Goal: Task Accomplishment & Management: Use online tool/utility

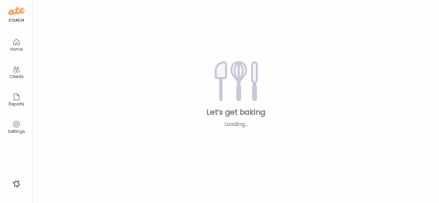
type input "**********"
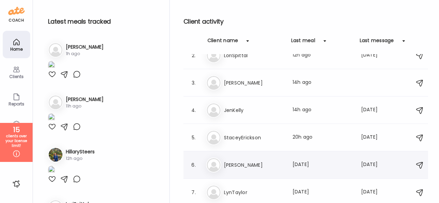
scroll to position [213, 0]
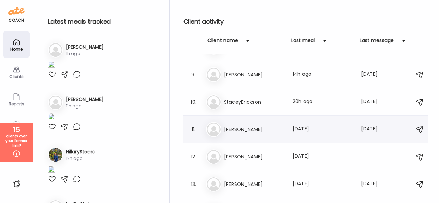
click at [249, 130] on h3 "[PERSON_NAME]" at bounding box center [254, 130] width 60 height 8
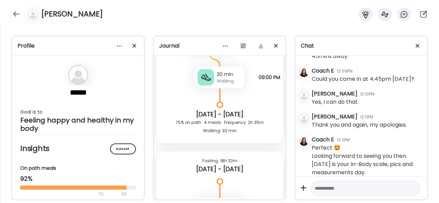
scroll to position [686, 0]
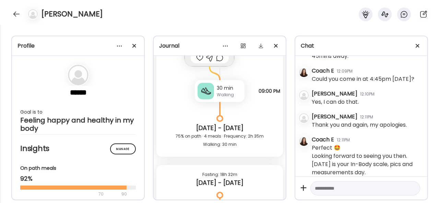
click at [219, 92] on div "Walking" at bounding box center [229, 95] width 25 height 6
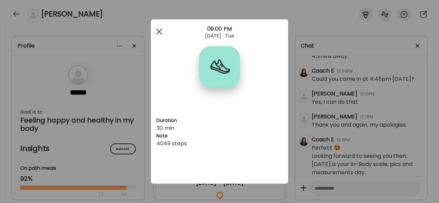
click at [160, 28] on div at bounding box center [159, 32] width 14 height 14
